Goal: Task Accomplishment & Management: Manage account settings

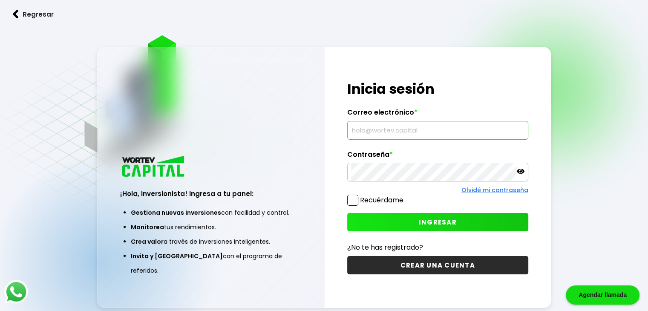
click at [448, 128] on input "text" at bounding box center [437, 130] width 173 height 18
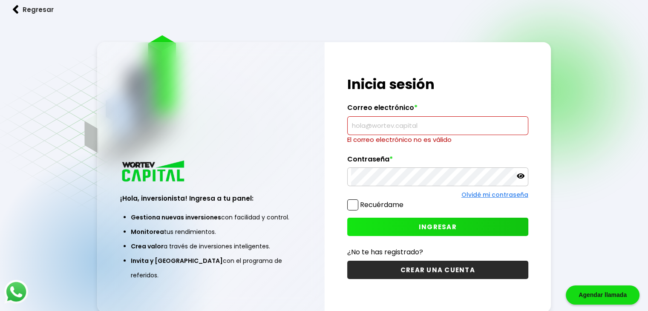
click at [384, 133] on input "text" at bounding box center [437, 126] width 173 height 18
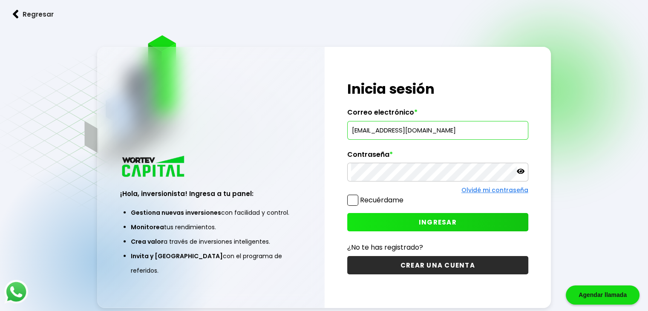
type input "[EMAIL_ADDRESS][DOMAIN_NAME]"
click at [396, 220] on button "INGRESAR" at bounding box center [437, 222] width 181 height 18
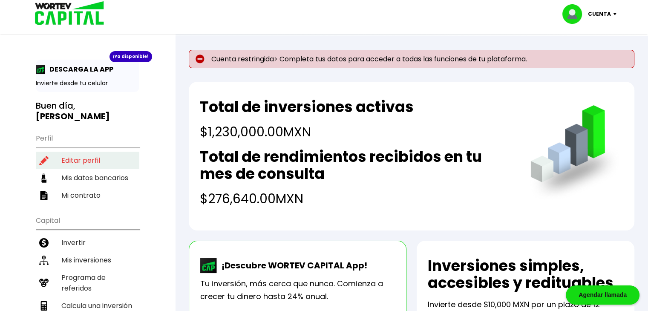
click at [89, 152] on li "Editar perfil" at bounding box center [88, 160] width 104 height 17
select select "Hombre"
select select "Bachillerato"
select select "MX"
select select "Scotiabank"
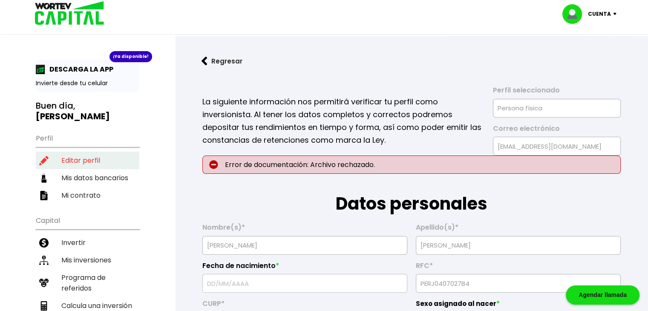
type input "[DATE]"
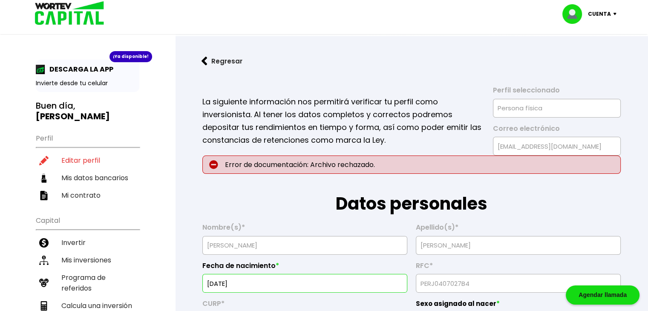
click at [229, 57] on button "Regresar" at bounding box center [222, 61] width 66 height 23
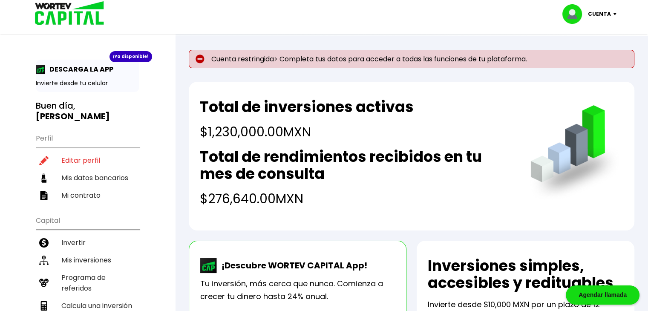
click at [229, 57] on p "Cuenta restringida> Completa tus datos para acceder a todas las funciones de tu…" at bounding box center [412, 59] width 446 height 18
click at [82, 152] on li "Editar perfil" at bounding box center [88, 160] width 104 height 17
select select "Hombre"
select select "Bachillerato"
select select "MX"
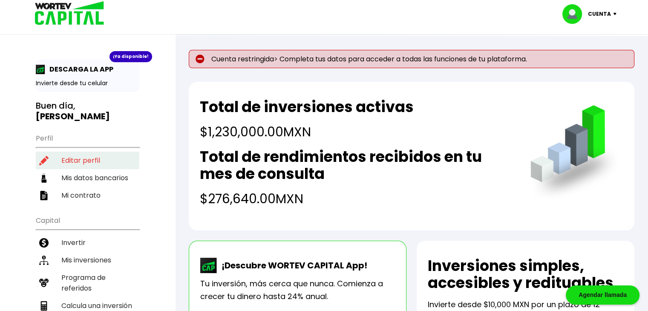
select select "Scotiabank"
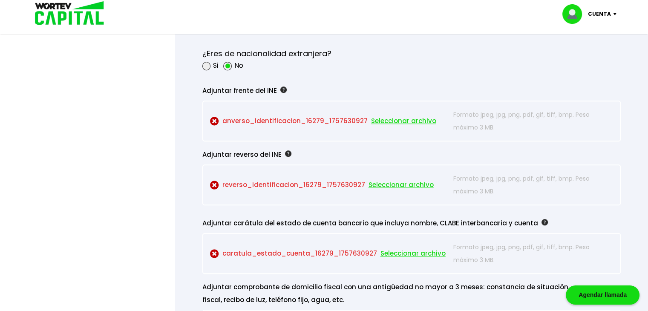
scroll to position [738, 0]
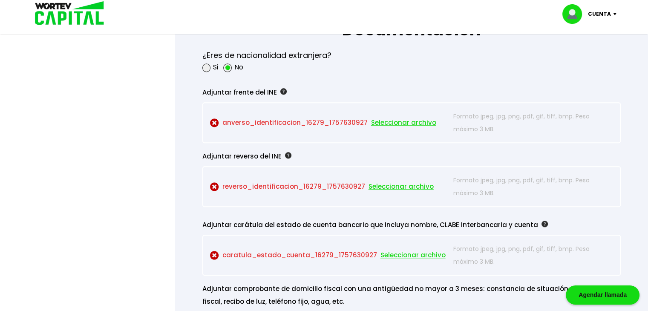
click at [398, 121] on span "Seleccionar archivo" at bounding box center [403, 122] width 65 height 13
click at [292, 120] on p "anverso_identificacion_16279_1757630927 Seleccionar archivo" at bounding box center [330, 123] width 240 height 26
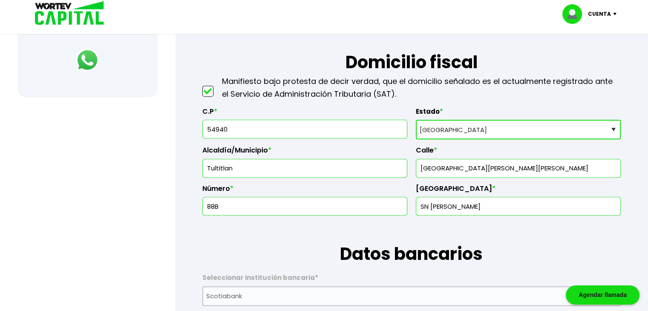
scroll to position [386, 0]
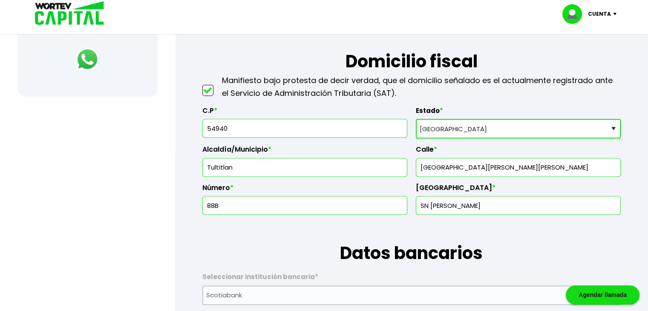
click at [393, 170] on input "Tultitlan" at bounding box center [304, 168] width 197 height 18
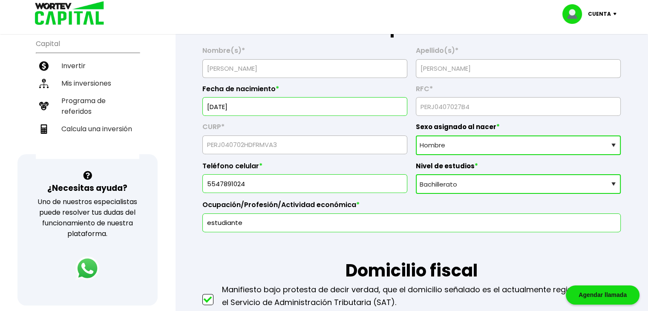
scroll to position [0, 0]
